Goal: Task Accomplishment & Management: Manage account settings

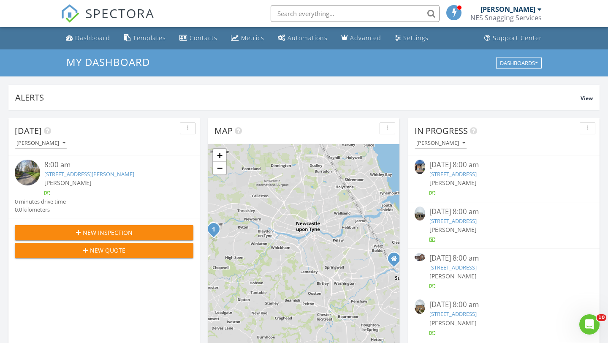
click at [108, 175] on link "[STREET_ADDRESS][PERSON_NAME]" at bounding box center [89, 174] width 90 height 8
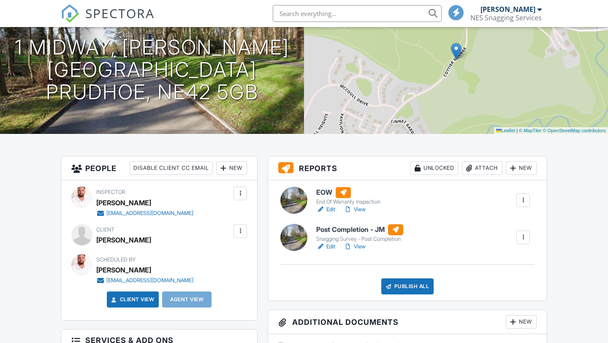
scroll to position [102, 0]
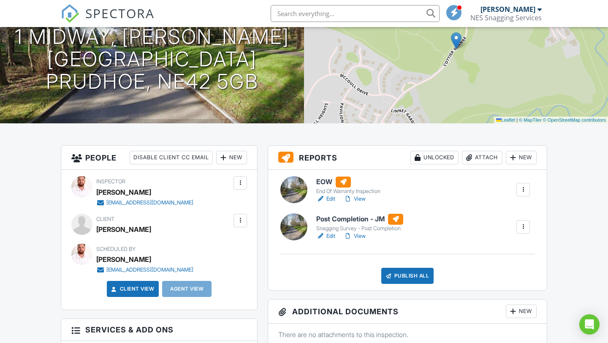
click at [325, 181] on h6 "EOW" at bounding box center [348, 182] width 64 height 11
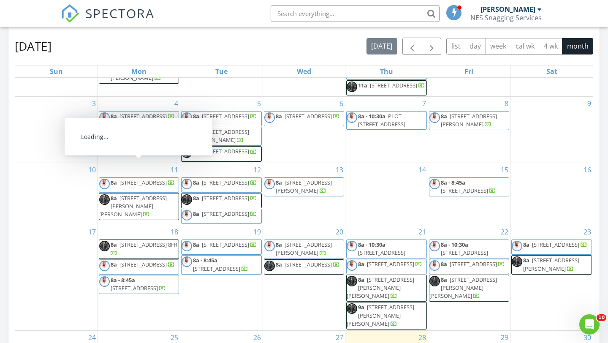
scroll to position [551, 0]
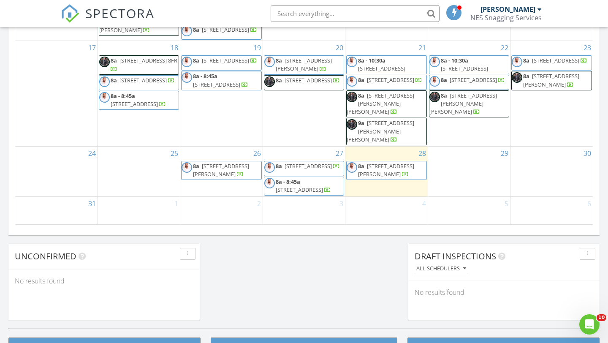
click at [375, 162] on span "[STREET_ADDRESS][PERSON_NAME]" at bounding box center [386, 170] width 56 height 16
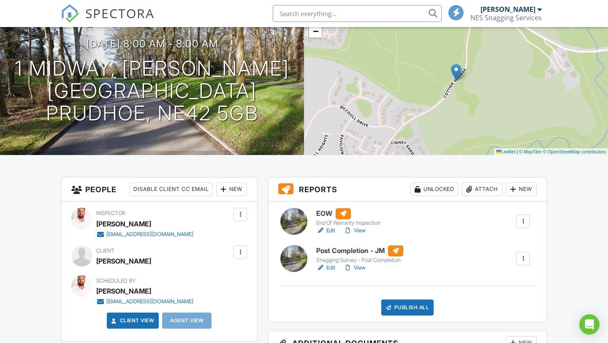
click at [336, 250] on h6 "Post Completion - JM" at bounding box center [359, 250] width 87 height 11
